Goal: Task Accomplishment & Management: Manage account settings

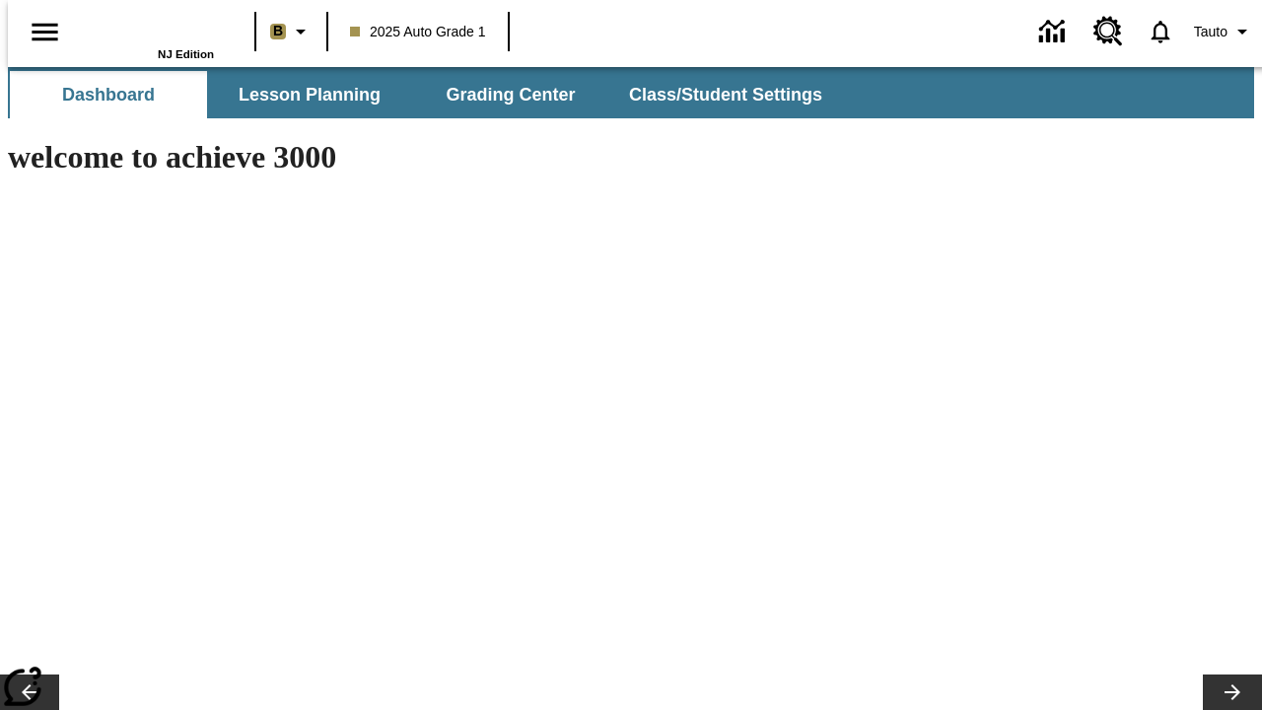
type input "-1"
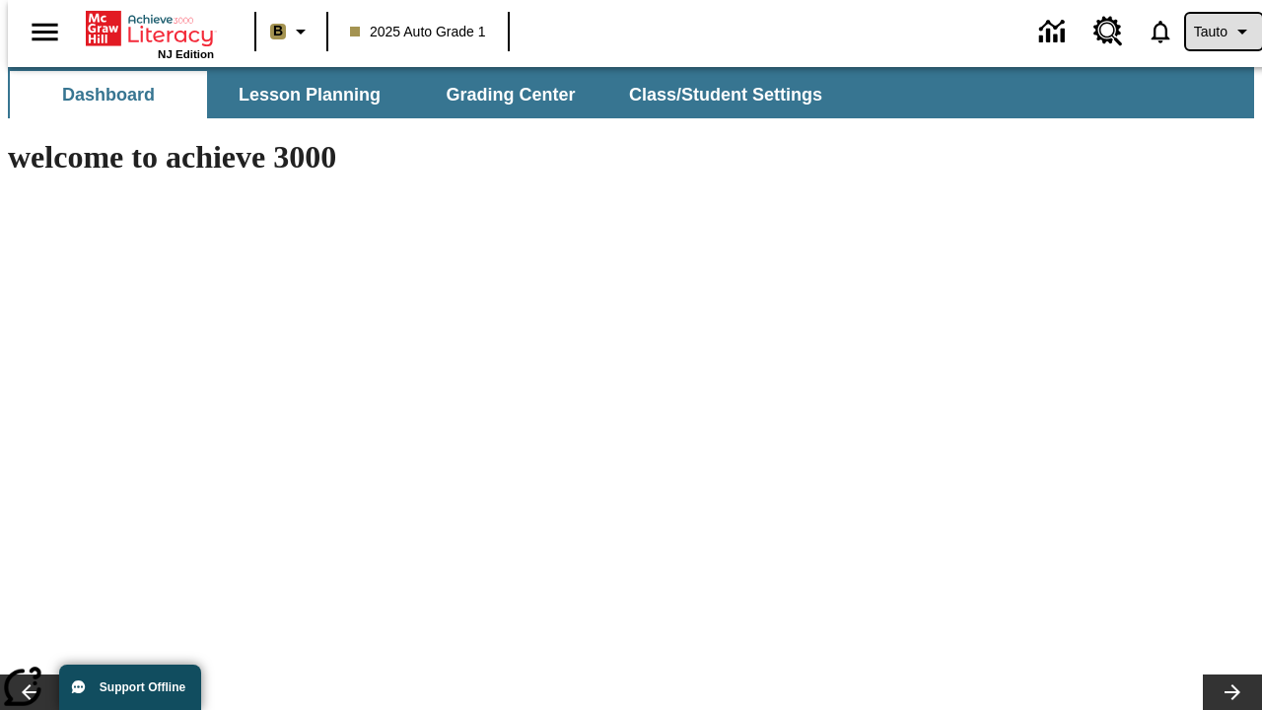
click at [1214, 32] on span "Tauto" at bounding box center [1211, 32] width 34 height 21
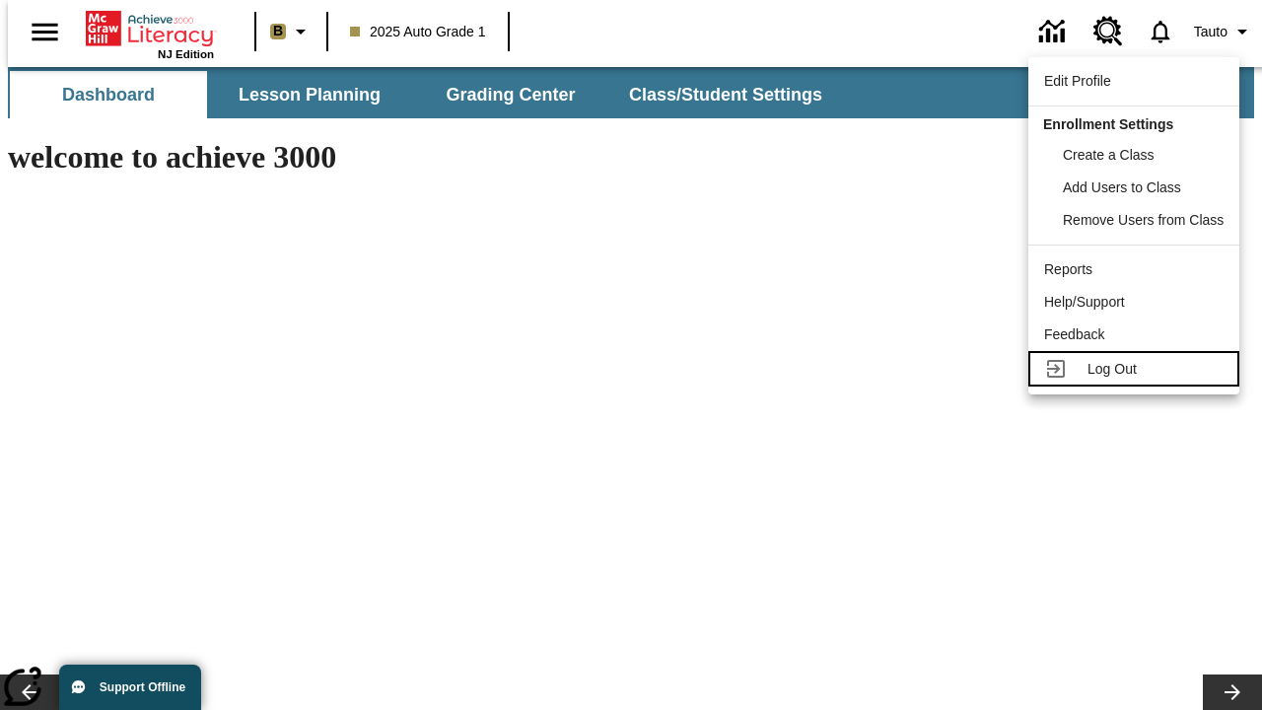
click at [1137, 369] on span "Log Out" at bounding box center [1112, 369] width 49 height 16
